Goal: Check status: Check status

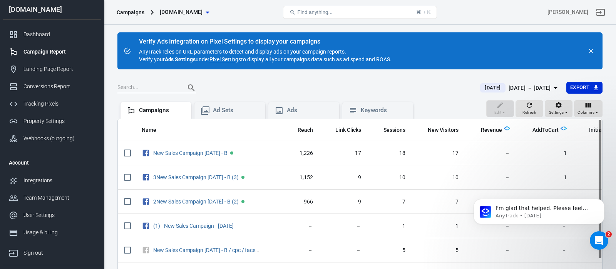
scroll to position [0, 91]
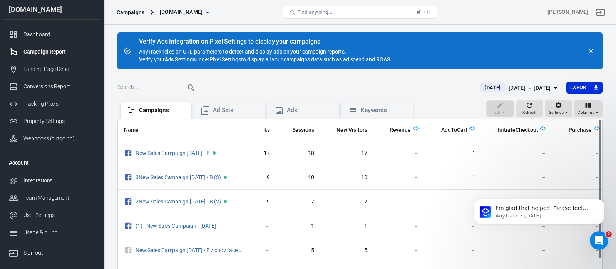
click at [483, 89] on span "[DATE]" at bounding box center [493, 88] width 22 height 8
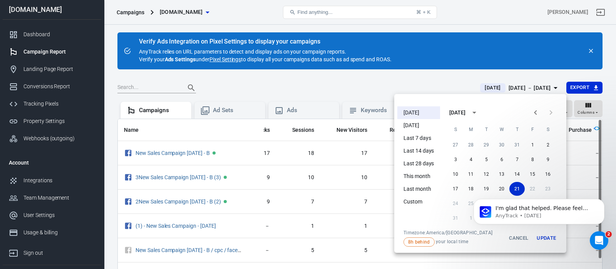
click at [422, 125] on li "[DATE]" at bounding box center [418, 125] width 43 height 13
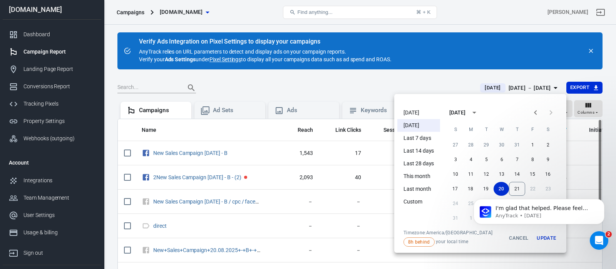
click at [428, 79] on div at bounding box center [308, 134] width 616 height 269
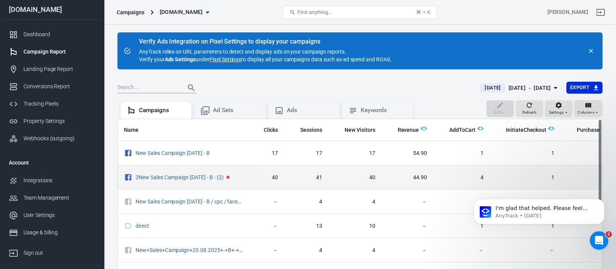
scroll to position [0, 91]
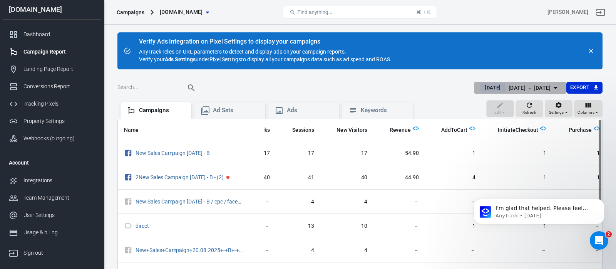
click at [482, 87] on span "[DATE]" at bounding box center [493, 88] width 22 height 8
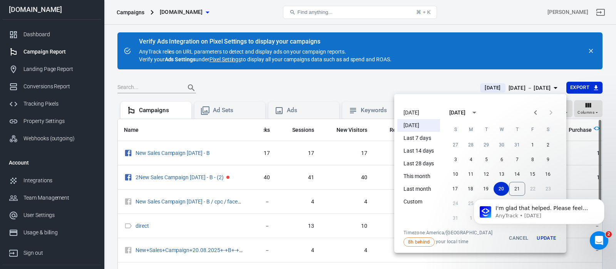
click at [421, 112] on li "[DATE]" at bounding box center [418, 112] width 43 height 13
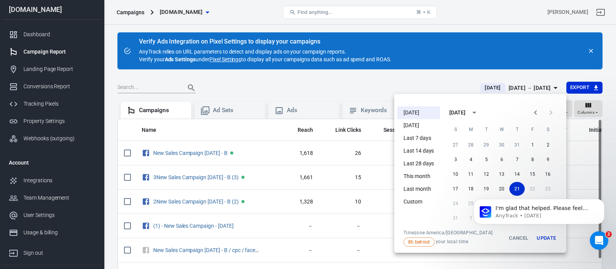
click at [425, 81] on div at bounding box center [308, 134] width 616 height 269
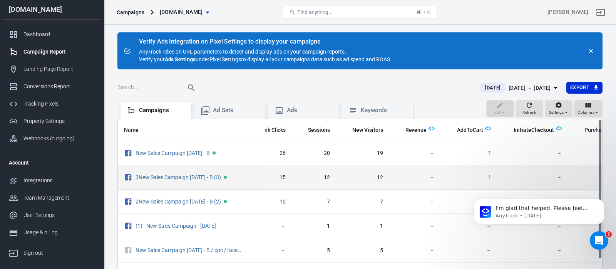
scroll to position [0, 91]
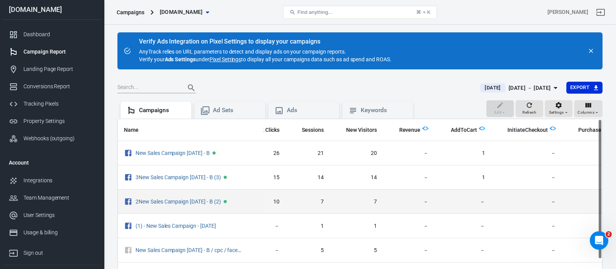
scroll to position [0, 91]
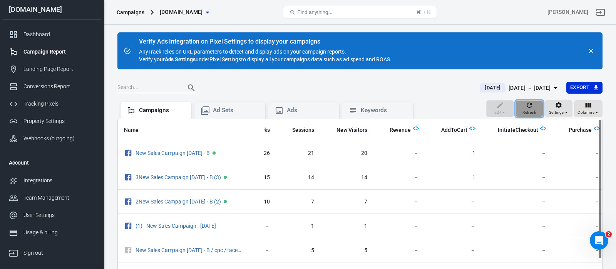
click at [532, 107] on icon "button" at bounding box center [529, 105] width 8 height 8
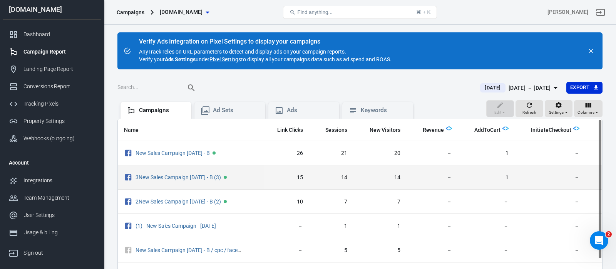
scroll to position [0, 91]
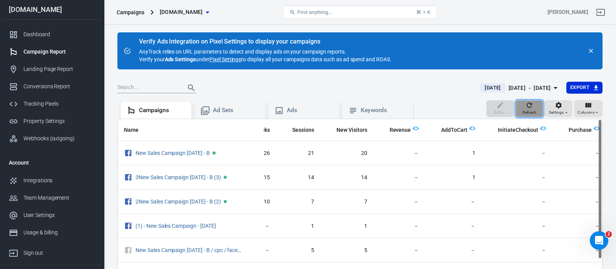
click at [532, 106] on icon "button" at bounding box center [529, 104] width 5 height 5
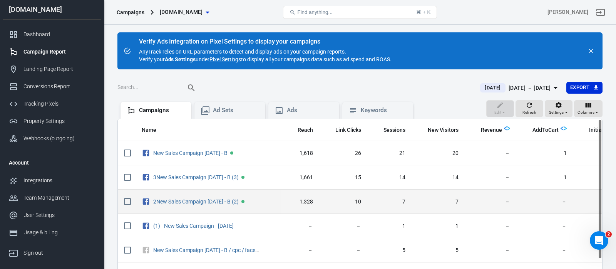
scroll to position [0, 91]
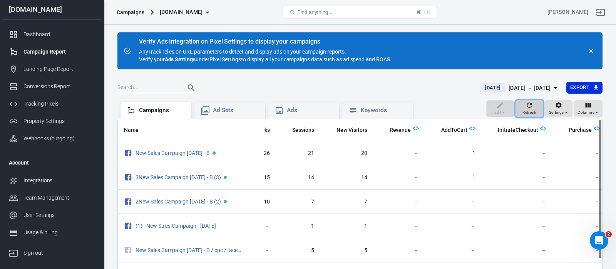
click at [528, 105] on icon "button" at bounding box center [529, 105] width 8 height 8
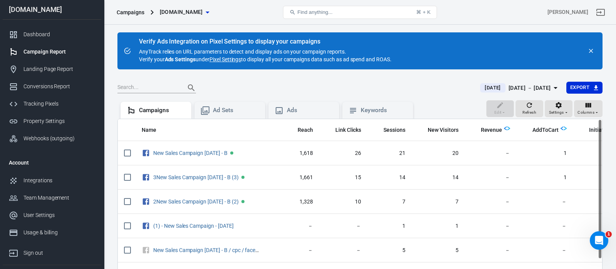
click at [482, 88] on span "[DATE]" at bounding box center [493, 88] width 22 height 8
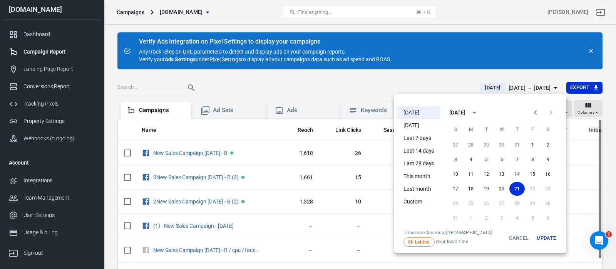
click at [551, 238] on button "Update" at bounding box center [546, 237] width 25 height 17
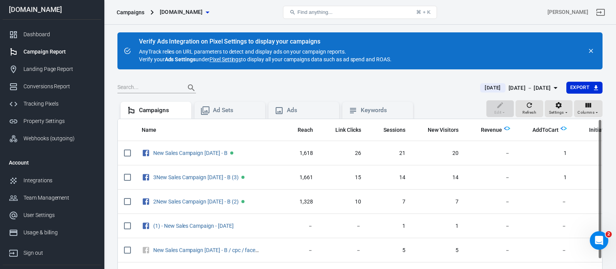
click at [427, 86] on div at bounding box center [293, 87] width 353 height 11
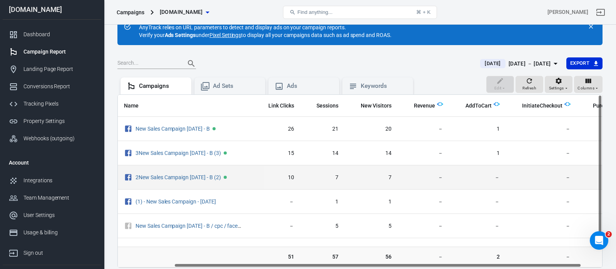
scroll to position [0, 62]
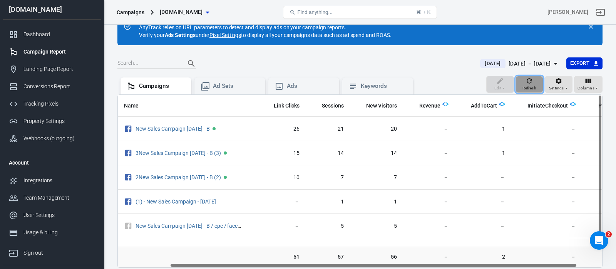
click at [532, 81] on icon "button" at bounding box center [529, 81] width 8 height 8
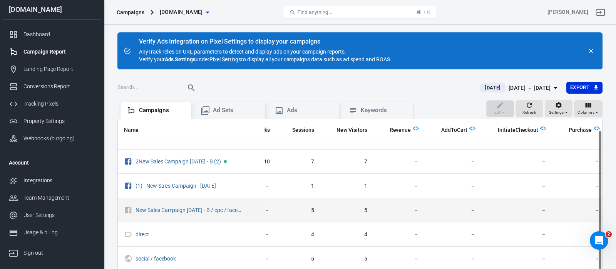
scroll to position [0, 91]
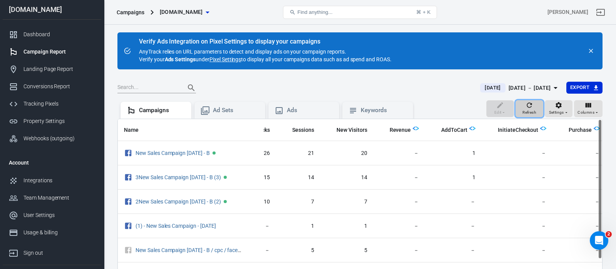
click at [533, 109] on span "Refresh" at bounding box center [529, 112] width 14 height 7
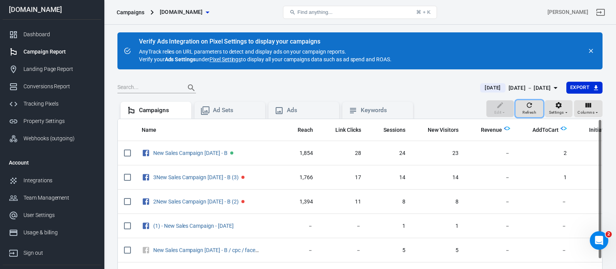
click at [530, 103] on icon "button" at bounding box center [529, 104] width 5 height 5
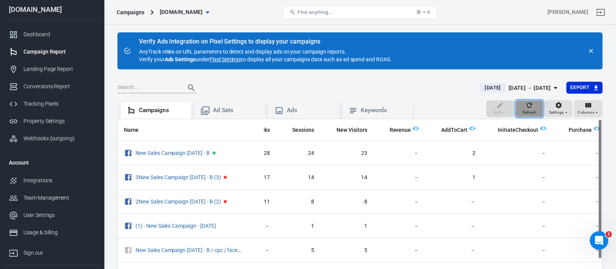
click at [531, 108] on icon "button" at bounding box center [529, 105] width 8 height 8
click at [534, 108] on div "Refresh" at bounding box center [529, 108] width 14 height 15
click at [530, 106] on icon "button" at bounding box center [529, 105] width 8 height 8
click at [526, 107] on icon "button" at bounding box center [529, 105] width 8 height 8
